Goal: Task Accomplishment & Management: Complete application form

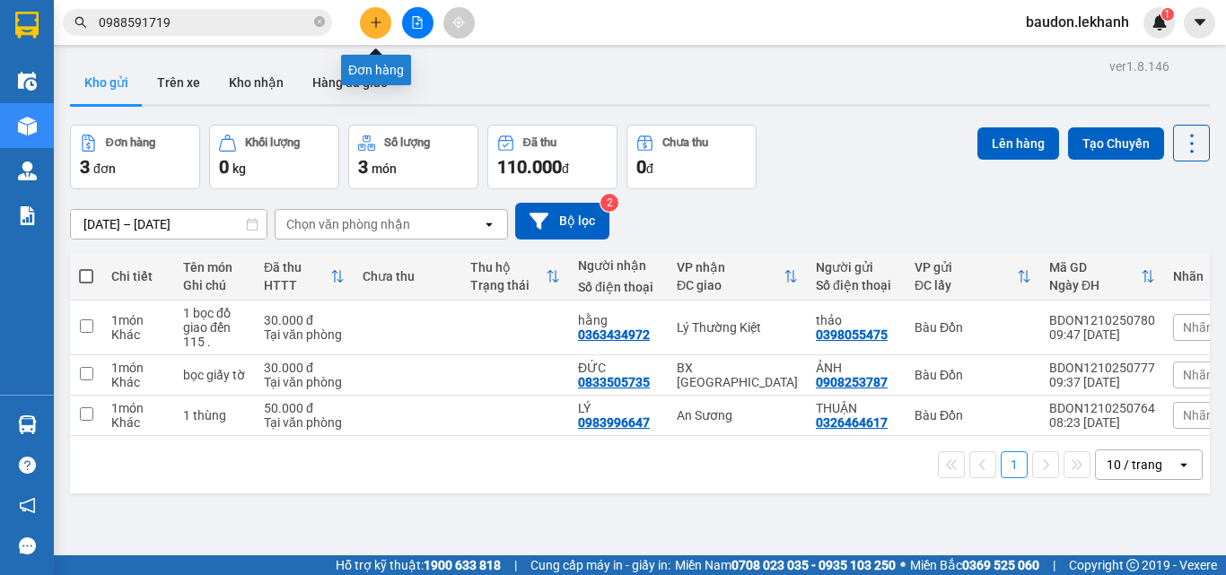
click at [363, 26] on button at bounding box center [375, 22] width 31 height 31
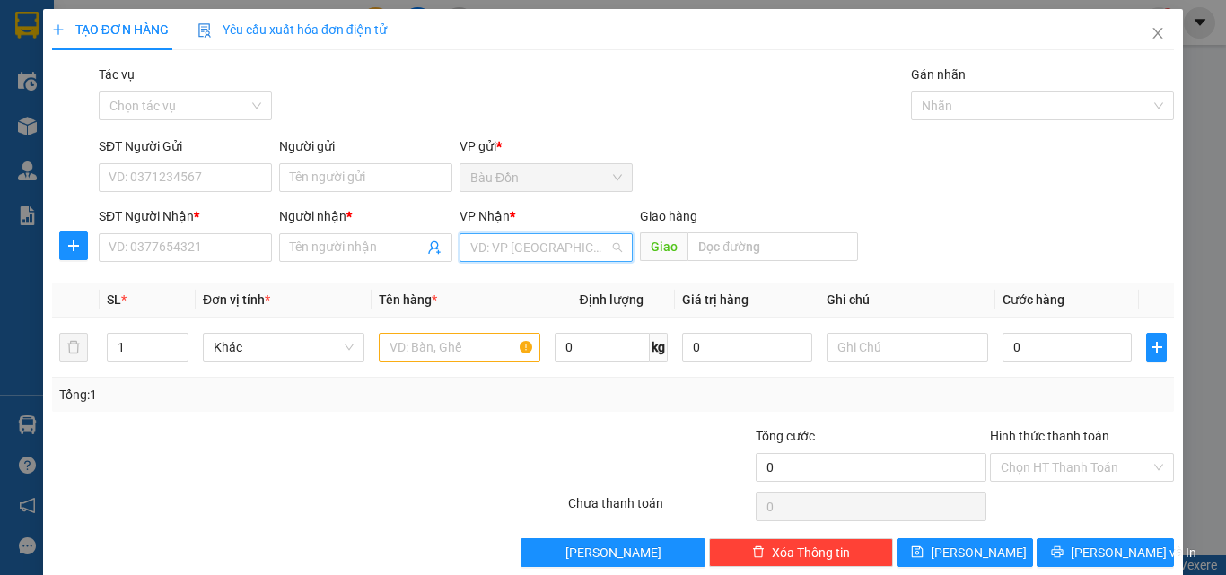
drag, startPoint x: 536, startPoint y: 249, endPoint x: 536, endPoint y: 282, distance: 33.2
click at [537, 249] on input "search" at bounding box center [539, 247] width 139 height 27
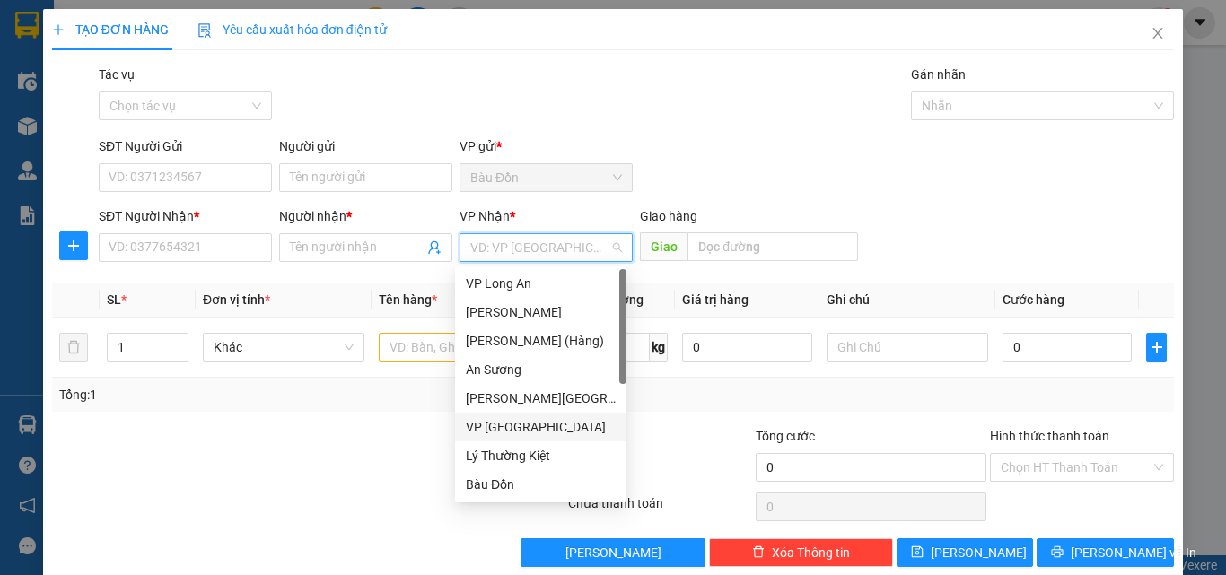
click at [519, 421] on div "VP [GEOGRAPHIC_DATA]" at bounding box center [541, 427] width 150 height 20
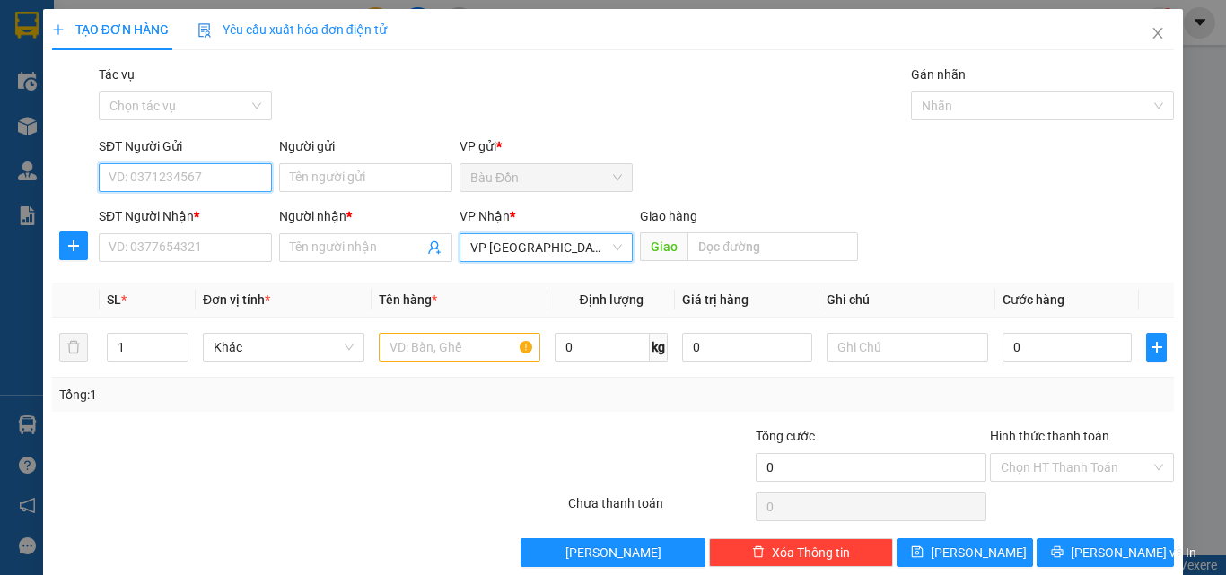
click at [217, 169] on input "SĐT Người Gửi" at bounding box center [185, 177] width 173 height 29
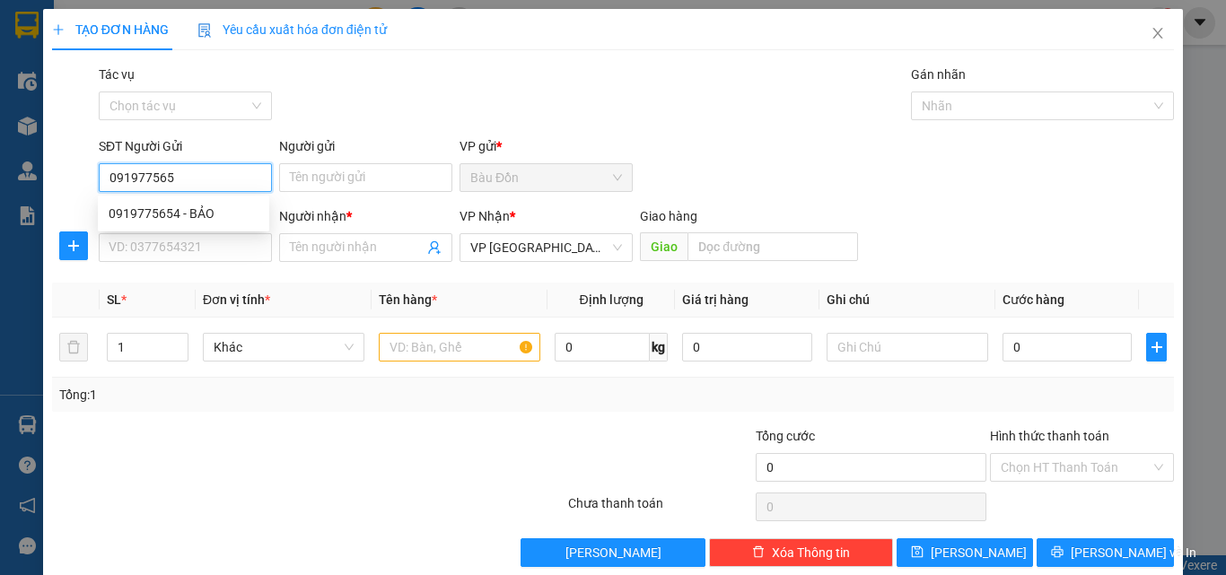
type input "0919775654"
click at [206, 213] on div "0919775654 - BẢO" at bounding box center [184, 214] width 150 height 20
type input "BẢO"
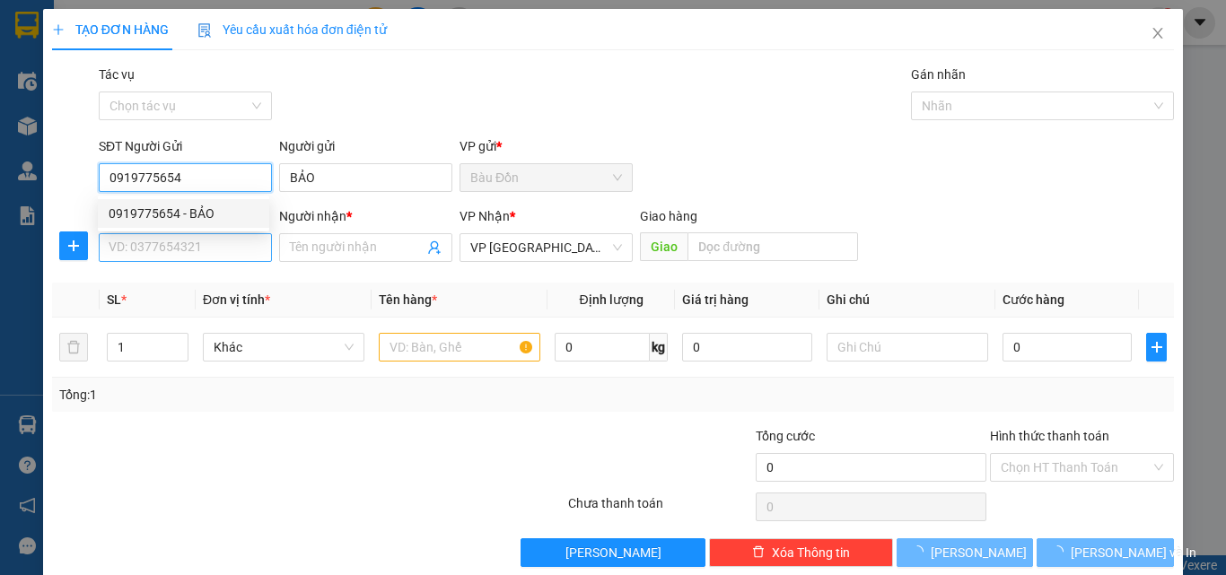
type input "30.000"
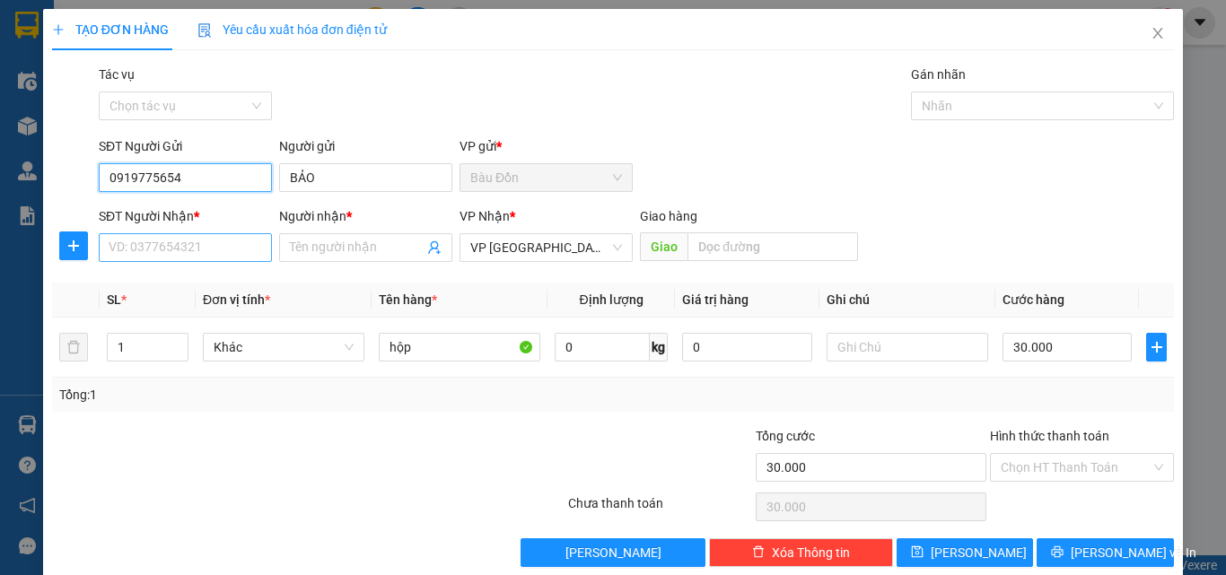
type input "0919775654"
click at [219, 251] on input "SĐT Người Nhận *" at bounding box center [185, 247] width 173 height 29
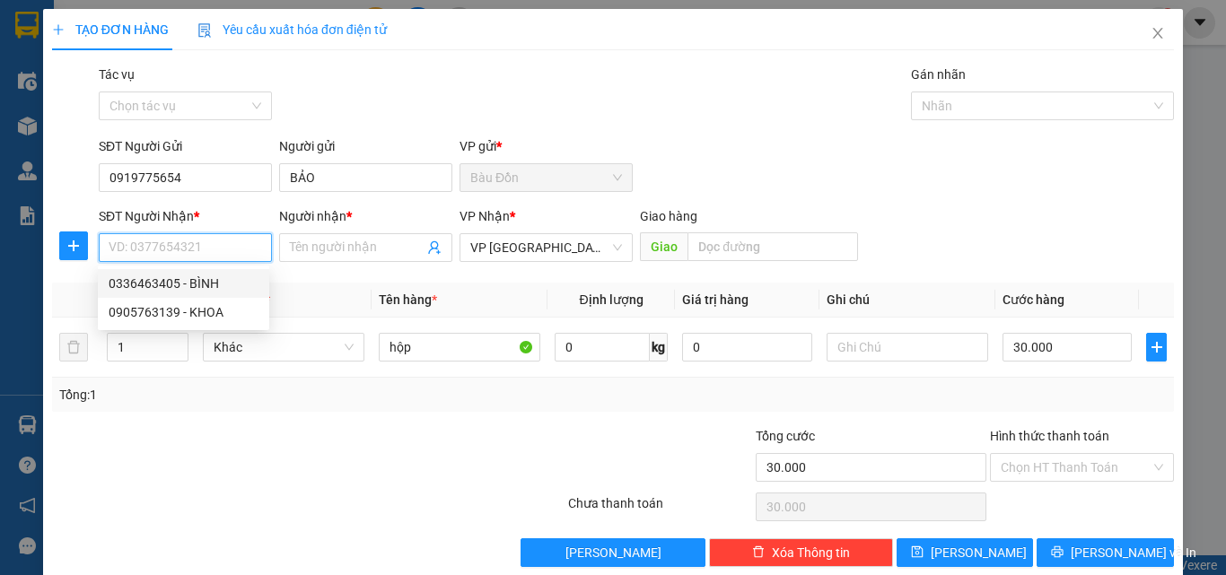
click at [211, 283] on div "0336463405 - BÌNH" at bounding box center [184, 284] width 150 height 20
type input "0336463405"
type input "BÌNH"
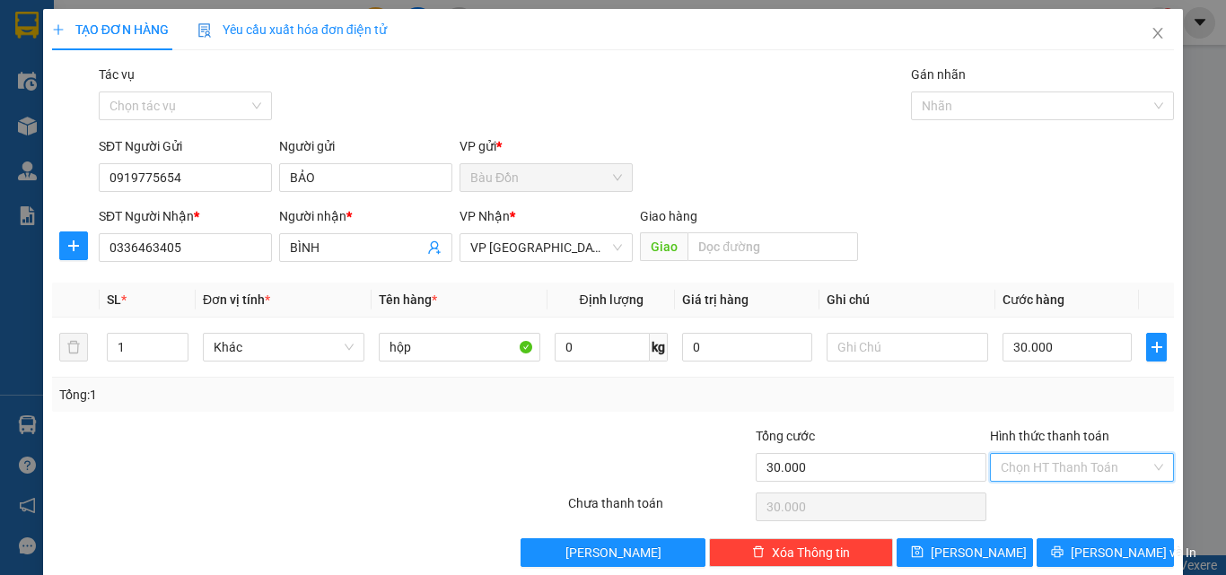
click at [1094, 481] on div "Chọn HT Thanh Toán" at bounding box center [1082, 467] width 184 height 29
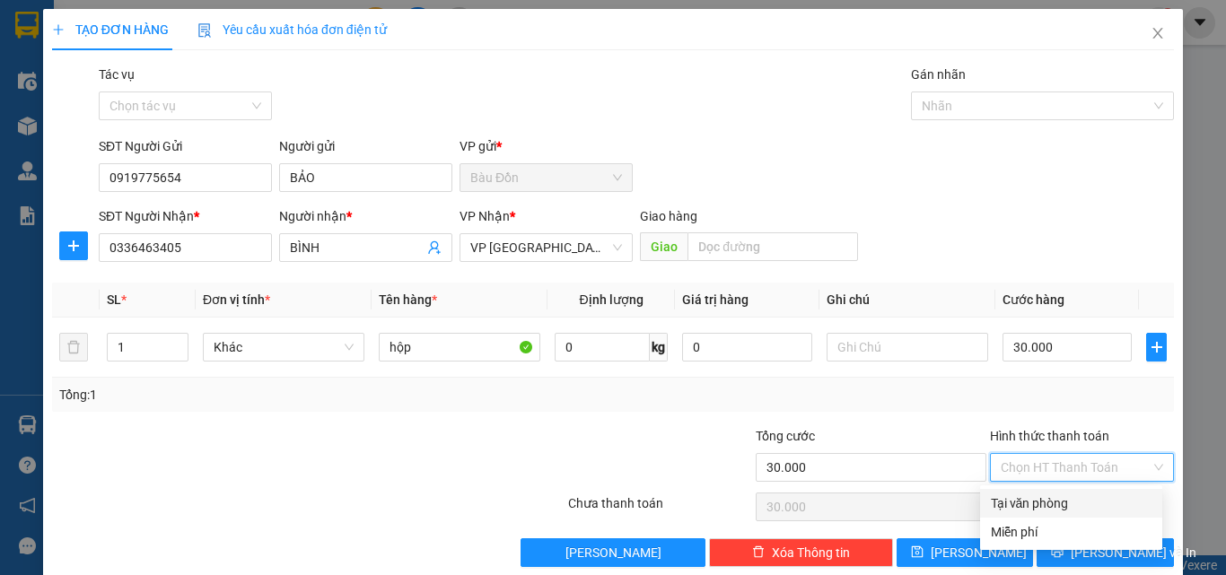
click at [1071, 493] on div "Tại văn phòng" at bounding box center [1071, 503] width 182 height 29
type input "0"
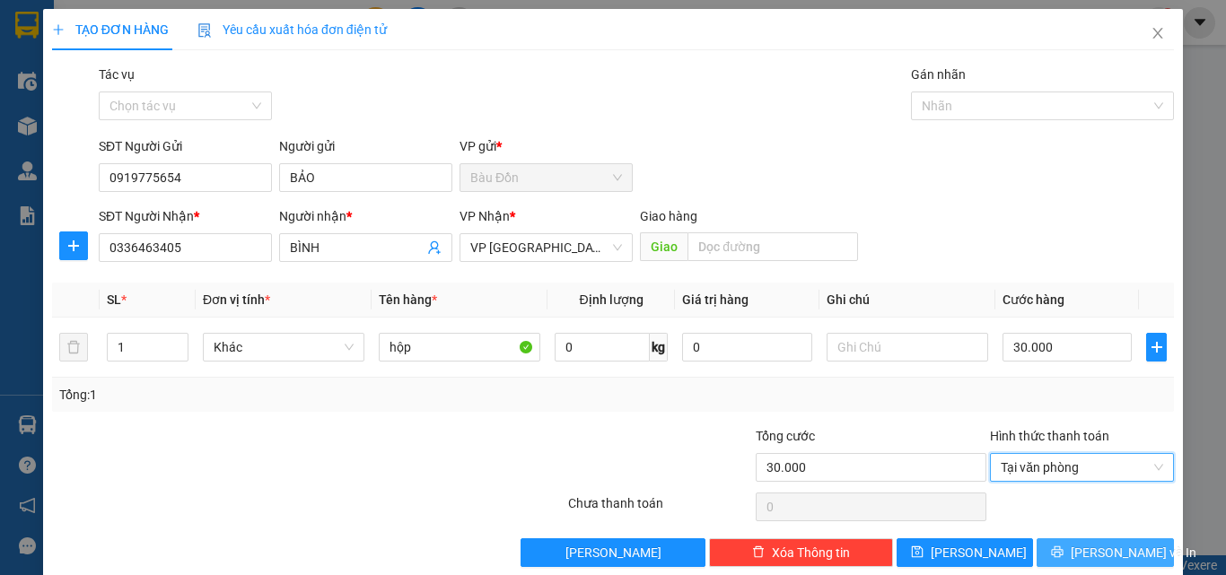
click at [1084, 546] on span "[PERSON_NAME] và In" at bounding box center [1134, 553] width 126 height 20
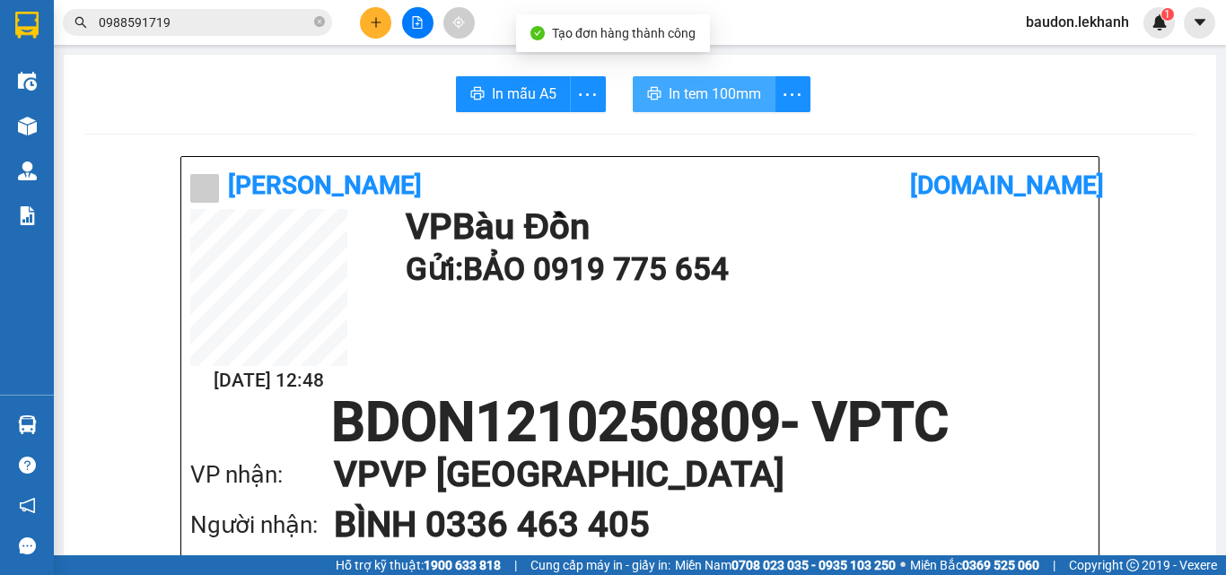
click at [723, 97] on span "In tem 100mm" at bounding box center [715, 94] width 92 height 22
